Goal: Task Accomplishment & Management: Complete application form

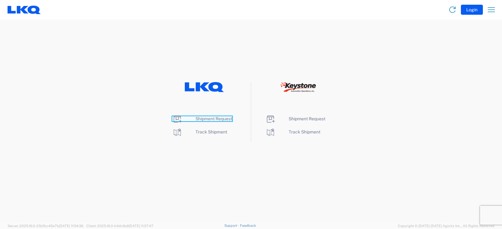
click at [215, 117] on span "Shipment Request" at bounding box center [214, 118] width 37 height 5
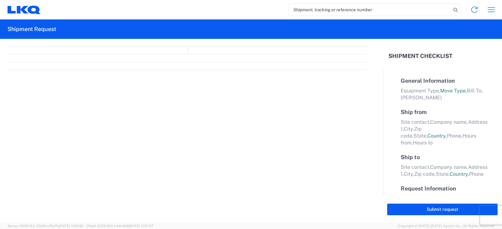
select select "FULL"
select select "LBS"
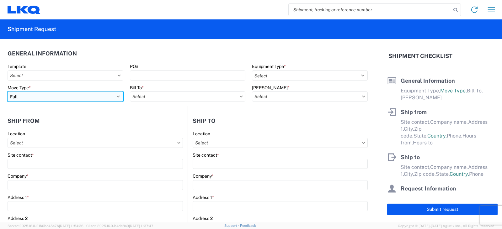
click at [29, 98] on select "Select Full Partial TL" at bounding box center [66, 97] width 116 height 10
select select "PARTIAL_TL"
click at [8, 92] on select "Select Full Partial TL" at bounding box center [66, 97] width 116 height 10
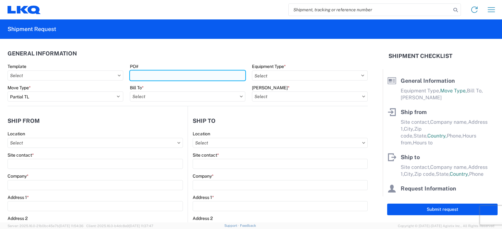
click at [139, 76] on input "PO#" at bounding box center [188, 76] width 116 height 10
type input "TRN#'S TH730882,TH731067"
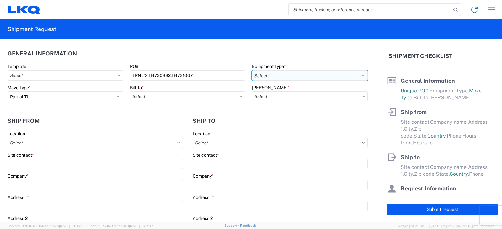
click at [263, 78] on select "Select 53’ Dry Van Flatbed Dropdeck (van) Lowboy (flatbed) Rail" at bounding box center [310, 76] width 116 height 10
select select "STDV"
click at [252, 71] on select "Select 53’ Dry Van Flatbed Dropdeck (van) Lowboy (flatbed) Rail" at bounding box center [310, 76] width 116 height 10
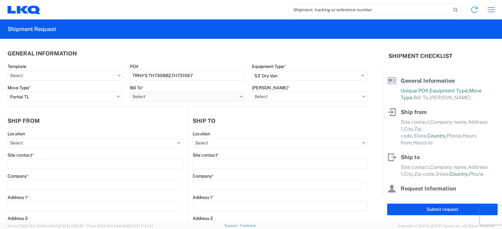
click at [150, 94] on input "Bill To *" at bounding box center [188, 97] width 116 height 10
type input "3021"
click at [149, 125] on div "3021 - Kansas City MO" at bounding box center [185, 125] width 110 height 10
type input "3021 - Kansas City MO"
click at [267, 98] on input "Bill Code *" at bounding box center [310, 97] width 116 height 10
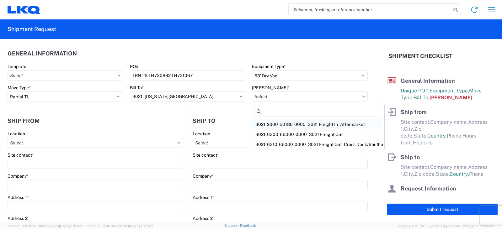
click at [271, 124] on div "3021-2000-50180-0000 - 3021 Freight In - Aftermarket" at bounding box center [316, 125] width 133 height 10
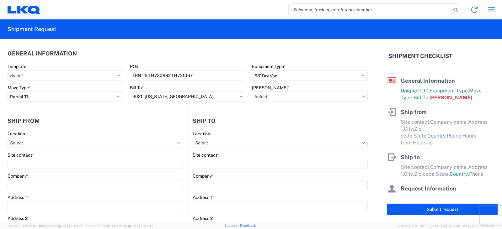
type input "3021-2000-50180-0000 - 3021 Freight In - Aftermarket"
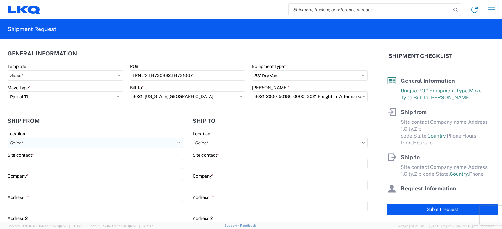
click at [16, 143] on input "Location" at bounding box center [95, 143] width 175 height 10
type input "3238"
click at [34, 170] on div "3238 - Huntington IDC" at bounding box center [64, 171] width 110 height 10
type input "3238 - Huntington IDC"
type input "LKQ Corporation"
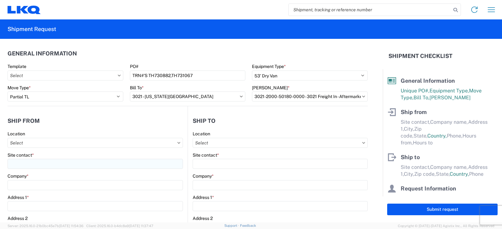
type input "1870 Riverfork Drive W"
type input "Huntington"
type input "46750"
select select "IN"
select select "US"
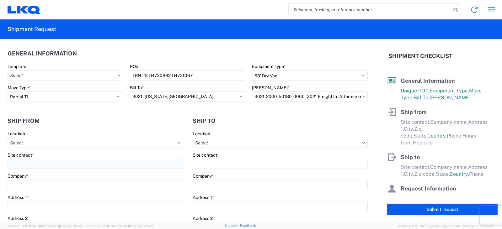
type input "07:00"
type input "17:00"
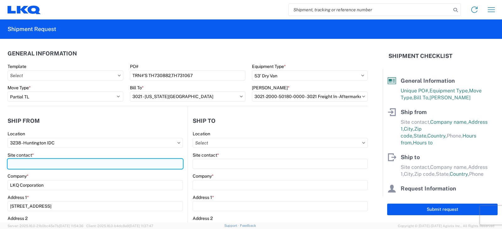
click at [29, 162] on input "Site contact *" at bounding box center [95, 164] width 175 height 10
type input "DEE SNEAD"
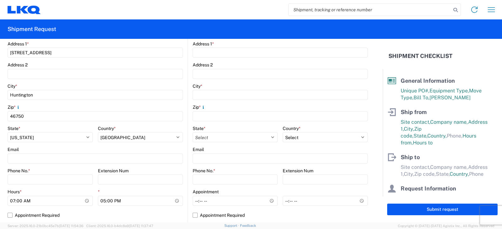
scroll to position [188, 0]
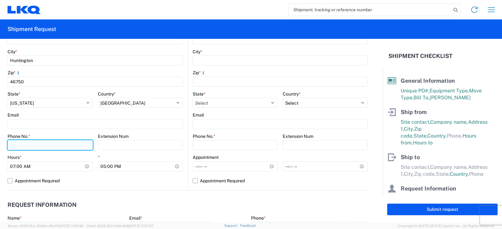
click at [27, 146] on input "Phone No. *" at bounding box center [50, 145] width 85 height 10
type input "260-359-7402"
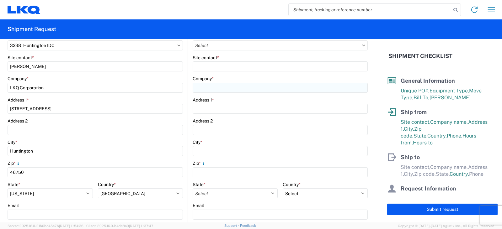
scroll to position [63, 0]
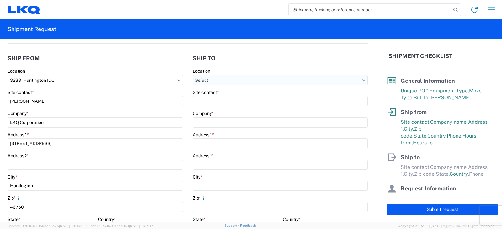
click at [205, 79] on input "Location" at bounding box center [280, 80] width 175 height 10
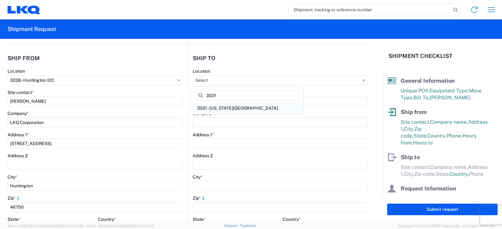
type input "3021"
click at [225, 106] on div "3021 - Kansas City MO" at bounding box center [247, 108] width 110 height 10
type input "3021 - Kansas City MO"
type input "LKQ Corporation"
type input "24550 West 43rd Street"
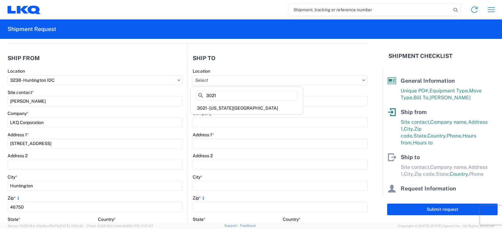
type input "Suite 100"
type input "Shawnee"
type input "66266"
select select "US"
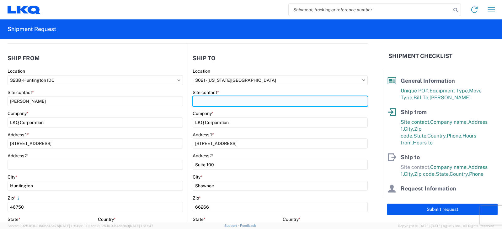
click at [206, 103] on input "Site contact *" at bounding box center [280, 101] width 175 height 10
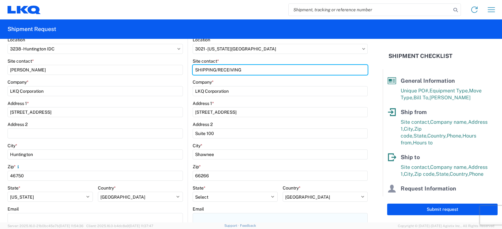
scroll to position [157, 0]
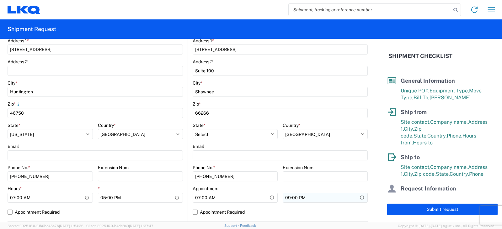
type input "SHIPPING/RECEIVING"
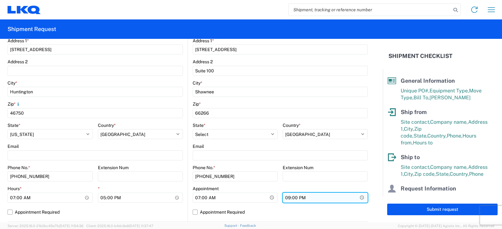
click at [183, 197] on input "21:00" at bounding box center [140, 198] width 85 height 10
type input "17:00"
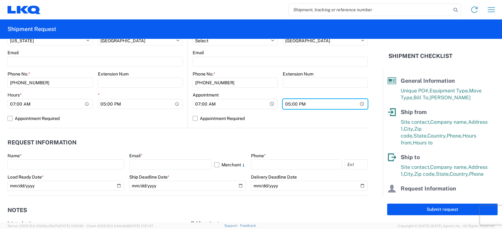
scroll to position [251, 0]
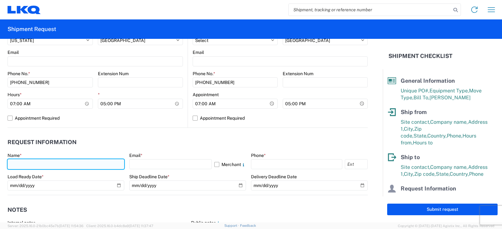
click at [15, 166] on input "text" at bounding box center [66, 164] width 117 height 10
type input "DEE SNEAD"
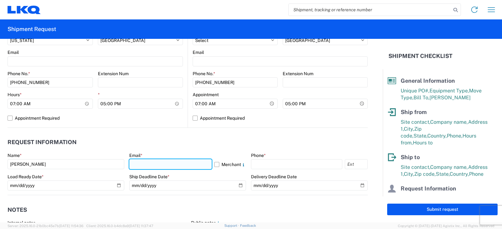
click at [136, 163] on input "text" at bounding box center [170, 164] width 83 height 10
type input "drsnead@lkqcorp.com"
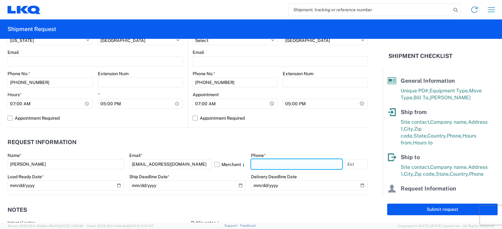
click at [256, 164] on input "text" at bounding box center [296, 164] width 91 height 10
type input "260-359-7402"
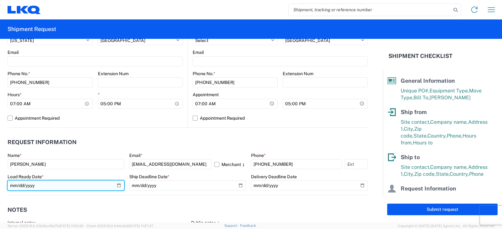
click at [118, 185] on input "date" at bounding box center [66, 186] width 117 height 10
type input "2025-08-19"
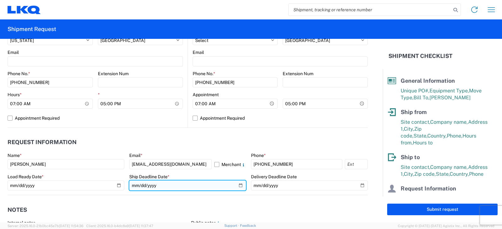
click at [238, 184] on input "date" at bounding box center [187, 186] width 117 height 10
type input "2025-08-19"
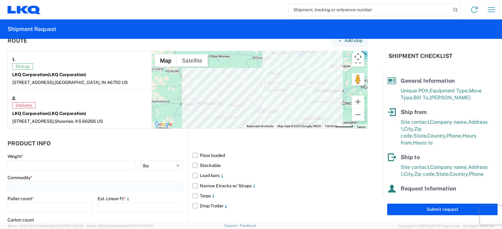
scroll to position [502, 0]
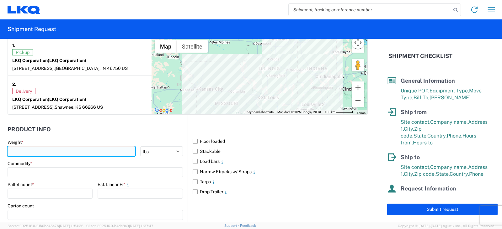
click at [24, 150] on input "number" at bounding box center [72, 152] width 128 height 10
type input "7930"
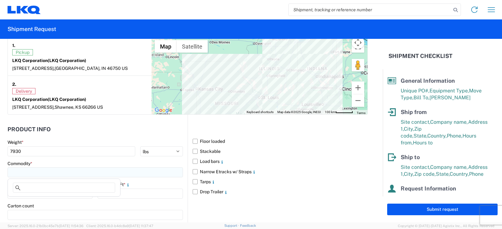
click at [29, 173] on input at bounding box center [95, 173] width 175 height 10
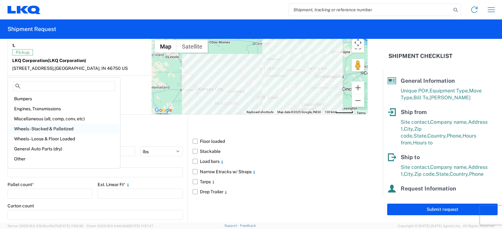
click at [27, 129] on div "Wheels - Stacked & Palletized" at bounding box center [64, 129] width 110 height 10
type input "Wheels - Stacked & Palletized"
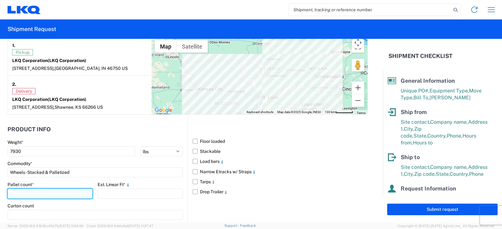
click at [24, 196] on input "number" at bounding box center [50, 194] width 85 height 10
type input "9"
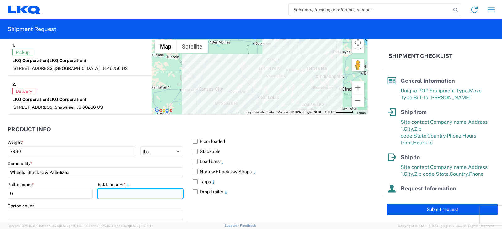
click at [109, 191] on input "number" at bounding box center [140, 194] width 85 height 10
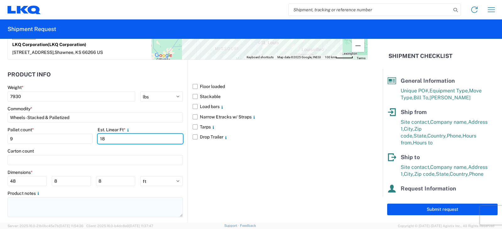
scroll to position [565, 0]
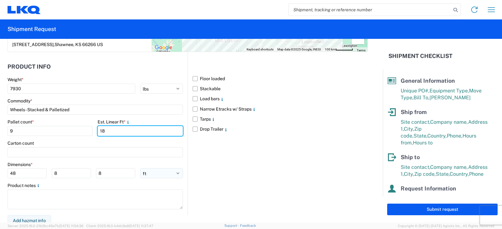
type input "18"
click at [175, 172] on select "ft in cm" at bounding box center [161, 174] width 43 height 10
select select "IN"
click at [140, 169] on select "ft in cm" at bounding box center [161, 174] width 43 height 10
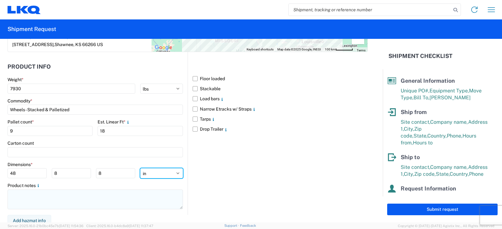
type input "576"
type input "96"
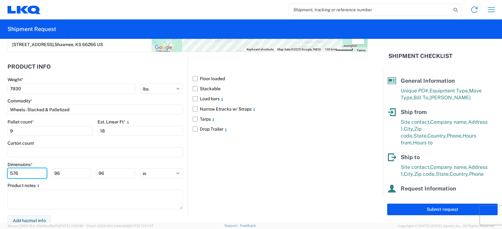
drag, startPoint x: 19, startPoint y: 173, endPoint x: 0, endPoint y: 177, distance: 19.6
click at [0, 177] on form "General Information Template PO# TRN#'S TH730882,TH731067 Equipment Type * Sele…" at bounding box center [191, 131] width 383 height 184
type input "48"
type input "42"
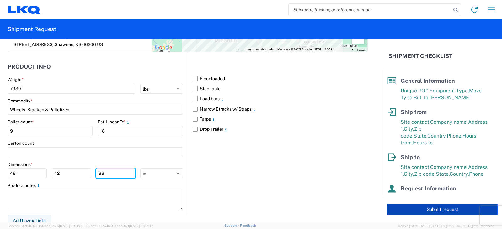
type input "88"
click at [428, 210] on button "Submit request" at bounding box center [442, 210] width 110 height 12
select select "IN"
select select "US"
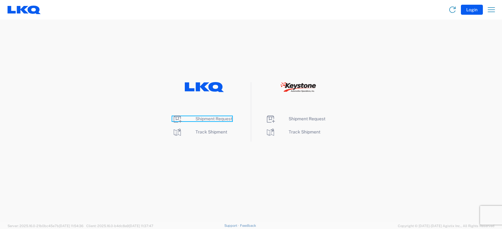
click at [211, 118] on span "Shipment Request" at bounding box center [214, 118] width 37 height 5
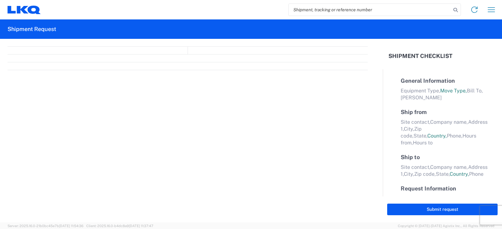
select select "FULL"
select select "LBS"
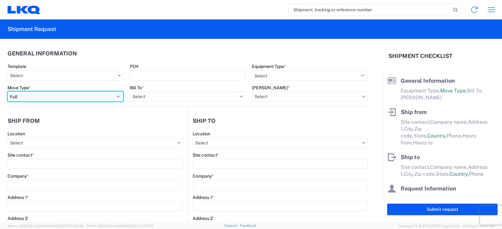
click at [27, 98] on select "Select Full Partial TL" at bounding box center [66, 97] width 116 height 10
select select "PARTIAL_TL"
click at [8, 92] on select "Select Full Partial TL" at bounding box center [66, 97] width 116 height 10
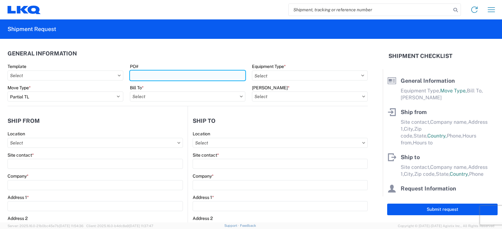
click at [135, 74] on input "PO#" at bounding box center [188, 76] width 116 height 10
type input "TRN#'S TH731073, TH731214"
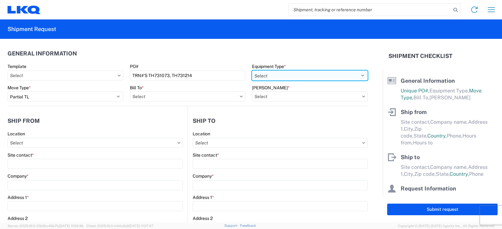
click at [282, 78] on select "Select 53’ Dry Van Flatbed Dropdeck (van) Lowboy (flatbed) Rail" at bounding box center [310, 76] width 116 height 10
select select "STDV"
click at [252, 71] on select "Select 53’ Dry Van Flatbed Dropdeck (van) Lowboy (flatbed) Rail" at bounding box center [310, 76] width 116 height 10
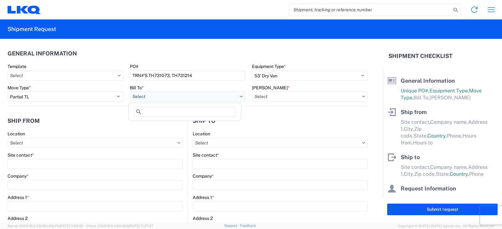
click at [162, 94] on input "Bill To *" at bounding box center [188, 97] width 116 height 10
type input "3130"
click at [158, 123] on div "3130 - Charlotte NC" at bounding box center [185, 125] width 110 height 10
type input "3130 - Charlotte NC"
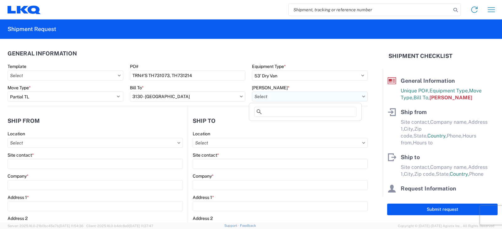
click at [267, 98] on input "Bill Code *" at bounding box center [310, 97] width 116 height 10
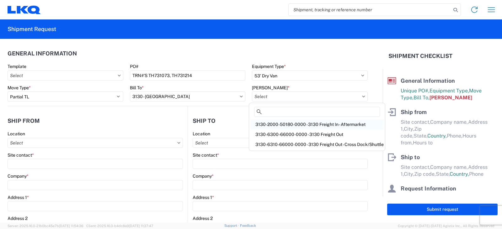
click at [272, 124] on div "3130-2000-50180-0000 - 3130 Freight In - Aftermarket" at bounding box center [316, 125] width 133 height 10
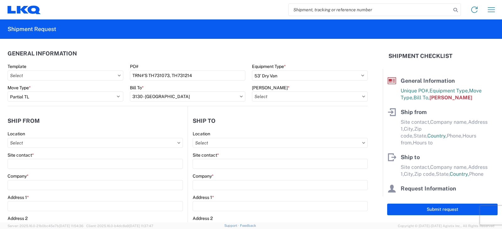
type input "3130-2000-50180-0000 - 3130 Freight In - Aftermarket"
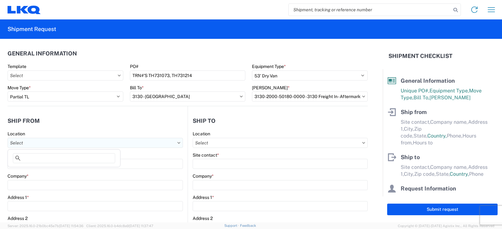
click at [21, 143] on input "Location" at bounding box center [95, 143] width 175 height 10
type input "3238"
click at [29, 170] on div "3238 - Huntington IDC" at bounding box center [64, 171] width 110 height 10
type input "3238 - Huntington IDC"
type input "LKQ Corporation"
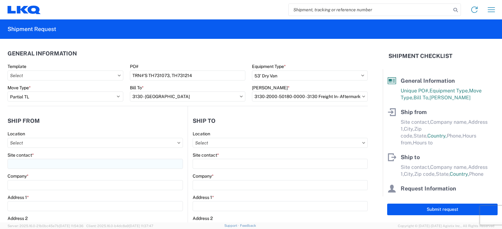
type input "1870 Riverfork Drive W"
type input "Huntington"
type input "46750"
select select "IN"
select select "US"
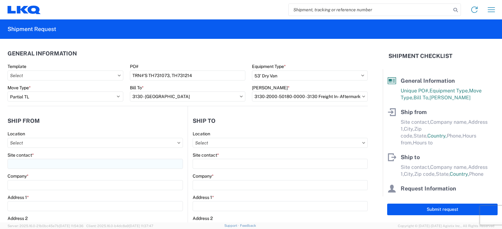
type input "07:00"
type input "17:00"
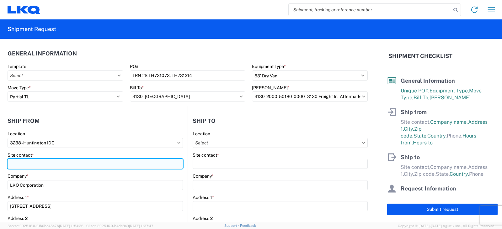
click at [15, 165] on input "Site contact *" at bounding box center [95, 164] width 175 height 10
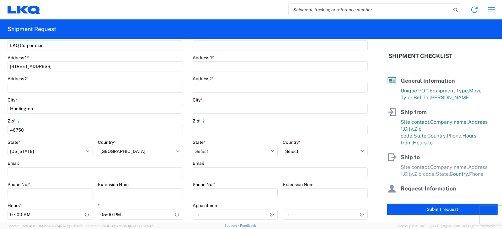
scroll to position [220, 0]
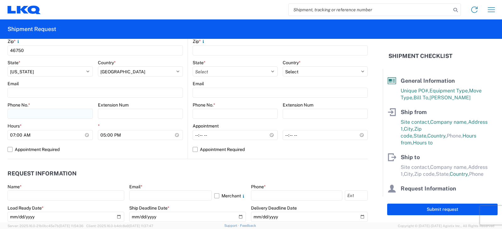
type input "DEE SNEAD"
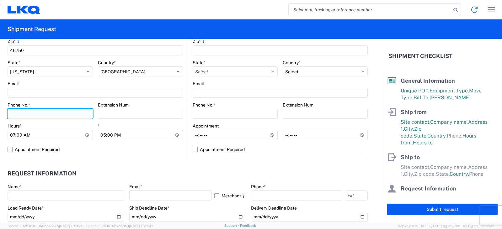
drag, startPoint x: 29, startPoint y: 110, endPoint x: 33, endPoint y: 115, distance: 6.5
click at [29, 110] on input "Phone No. *" at bounding box center [50, 114] width 85 height 10
type input "260-359-7402"
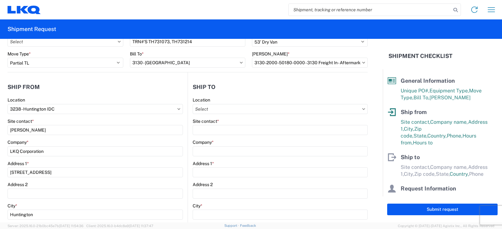
scroll to position [31, 0]
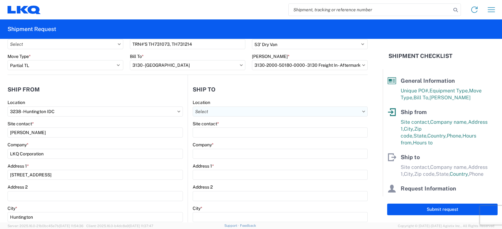
click at [208, 110] on input "Location" at bounding box center [280, 112] width 175 height 10
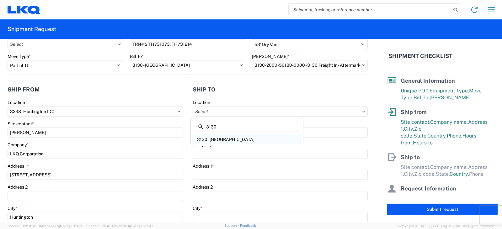
type input "3130"
drag, startPoint x: 218, startPoint y: 141, endPoint x: 215, endPoint y: 132, distance: 8.9
click at [218, 141] on div "3130 - Charlotte NC" at bounding box center [247, 140] width 110 height 10
type input "3130 - Charlotte NC"
type input "LKQ Corporation"
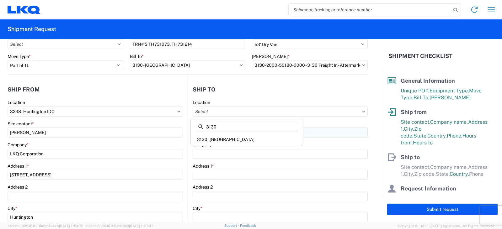
type input "1706 Queen City Drive"
type input "Charlotte"
type input "28208"
select select "US"
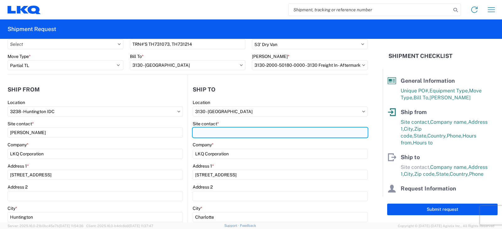
click at [210, 131] on input "Site contact *" at bounding box center [280, 133] width 175 height 10
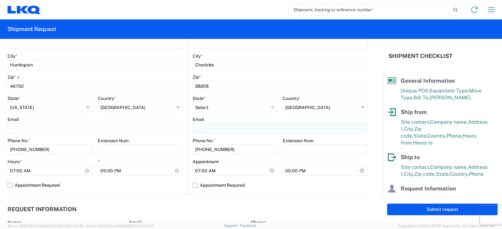
scroll to position [220, 0]
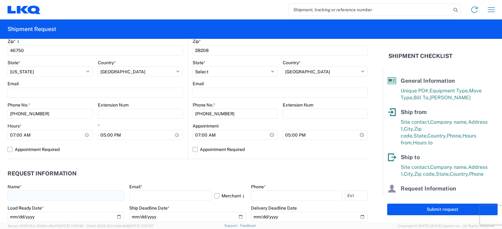
type input "SHIPPING/RECEIVING"
click at [29, 195] on input "text" at bounding box center [66, 196] width 117 height 10
type input "DEE SNEAD"
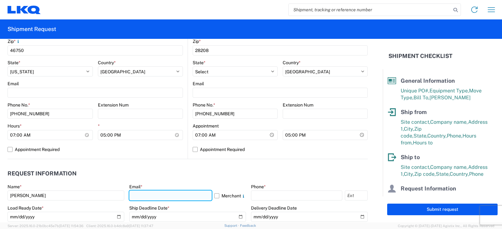
click at [140, 195] on input "text" at bounding box center [170, 196] width 83 height 10
type input "drsnead@lkqcorp.com"
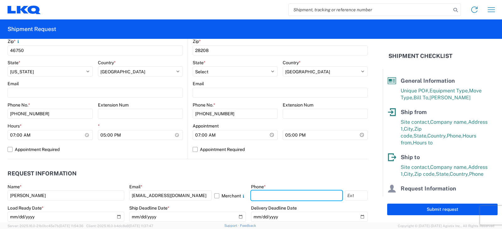
drag, startPoint x: 253, startPoint y: 195, endPoint x: 270, endPoint y: 171, distance: 29.8
click at [253, 195] on input "text" at bounding box center [296, 196] width 91 height 10
type input "260-359-7402"
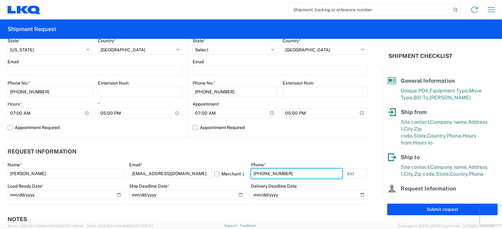
scroll to position [282, 0]
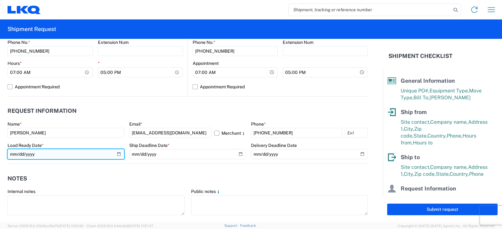
click at [116, 155] on input "date" at bounding box center [66, 154] width 117 height 10
type input "2025-08-19"
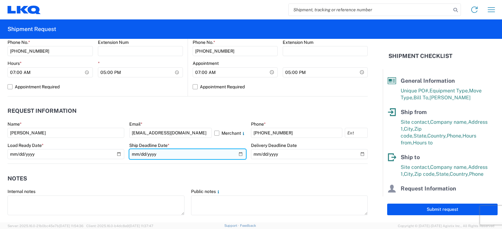
click at [237, 153] on input "date" at bounding box center [187, 154] width 117 height 10
type input "2025-08-19"
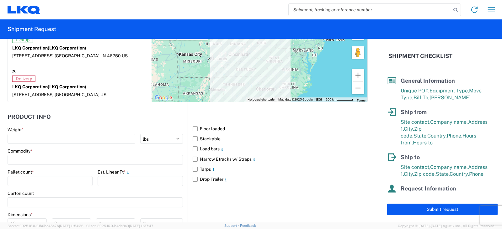
scroll to position [534, 0]
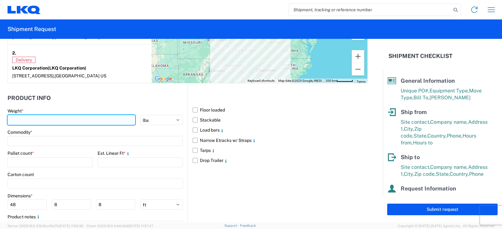
click at [16, 119] on input "number" at bounding box center [72, 120] width 128 height 10
type input "6470"
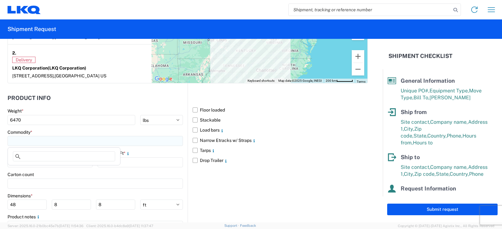
click at [25, 140] on input at bounding box center [95, 141] width 175 height 10
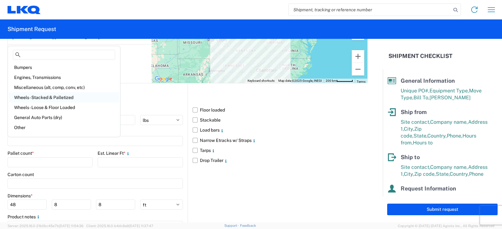
click at [51, 98] on div "Wheels - Stacked & Palletized" at bounding box center [64, 98] width 110 height 10
type input "Wheels - Stacked & Palletized"
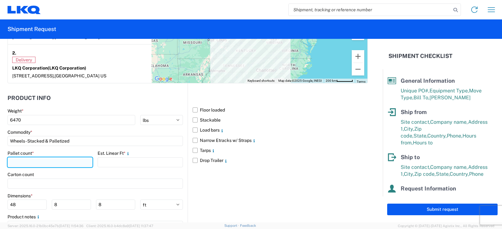
click at [14, 161] on input "number" at bounding box center [50, 163] width 85 height 10
type input "8"
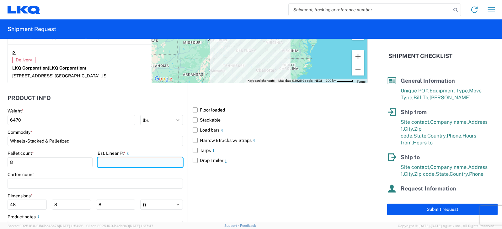
click at [98, 163] on input "number" at bounding box center [140, 163] width 85 height 10
type input "16"
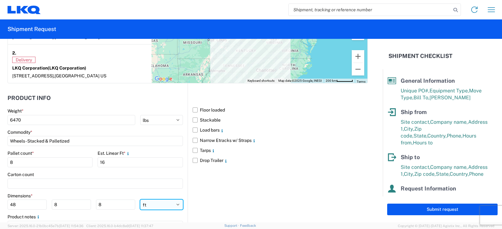
click at [175, 206] on select "ft in cm" at bounding box center [161, 205] width 43 height 10
select select "IN"
click at [140, 200] on select "ft in cm" at bounding box center [161, 205] width 43 height 10
type input "576"
type input "96"
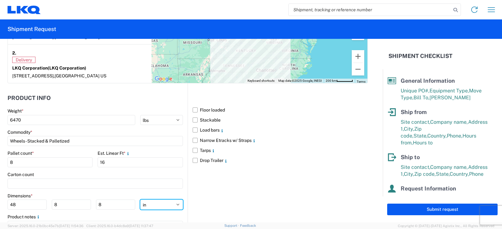
type input "96"
drag, startPoint x: 20, startPoint y: 205, endPoint x: 0, endPoint y: 207, distance: 20.2
click at [0, 207] on form "General Information Template PO# TRN#'S TH731073, TH731214 Equipment Type * Sel…" at bounding box center [191, 131] width 383 height 184
type input "48"
type input "42"
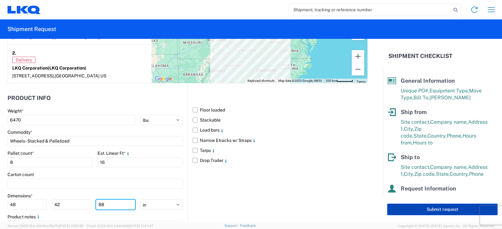
type input "88"
click at [431, 209] on button "Submit request" at bounding box center [442, 210] width 110 height 12
select select "US"
